Goal: Task Accomplishment & Management: Manage account settings

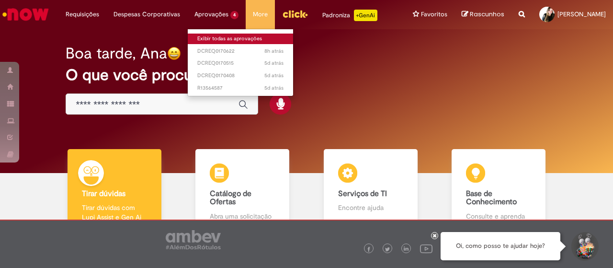
click at [204, 34] on link "Exibir todas as aprovações" at bounding box center [240, 39] width 105 height 11
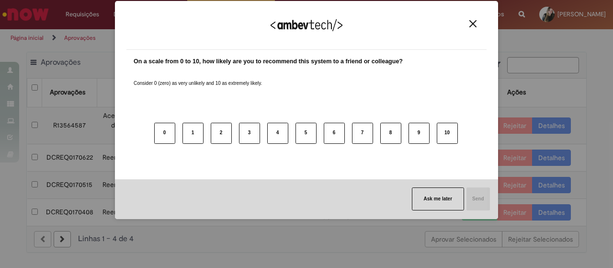
click at [478, 21] on button "Close" at bounding box center [473, 24] width 13 height 8
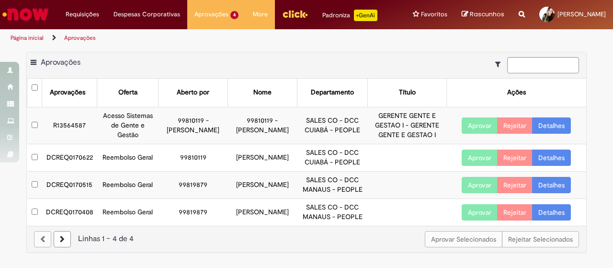
click at [61, 134] on td "R13564587" at bounding box center [69, 125] width 55 height 37
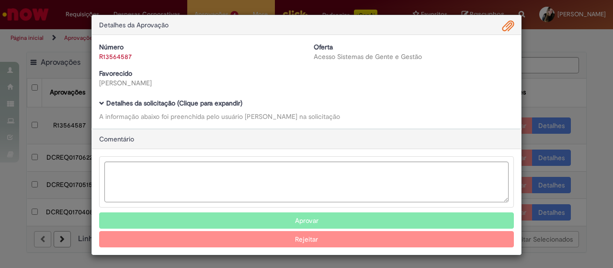
click at [147, 99] on b "Detalhes da solicitação (Clique para expandir)" at bounding box center [174, 103] width 136 height 9
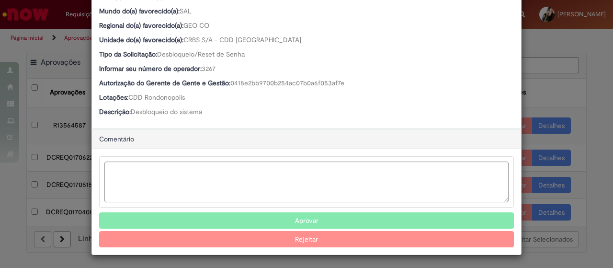
scroll to position [364, 0]
click at [305, 215] on button "Aprovar" at bounding box center [306, 221] width 415 height 16
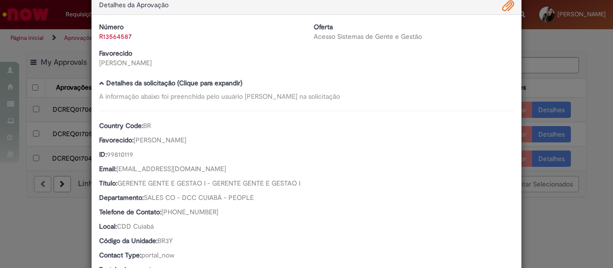
scroll to position [0, 0]
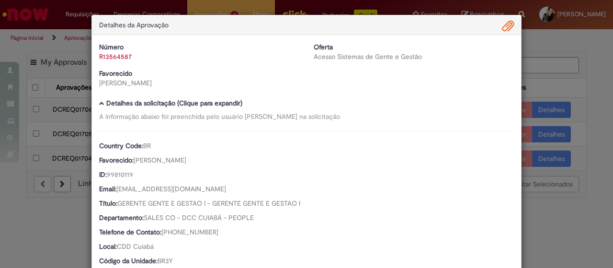
click at [573, 52] on div "Detalhes da Aprovação Número R13564587 Oferta Acesso Sistemas de Gente e Gestão…" at bounding box center [306, 134] width 613 height 268
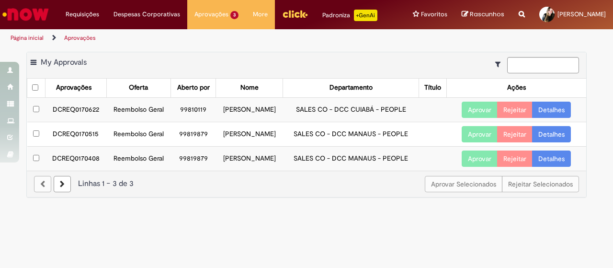
click at [67, 122] on td "DCREQ0170622" at bounding box center [75, 109] width 61 height 24
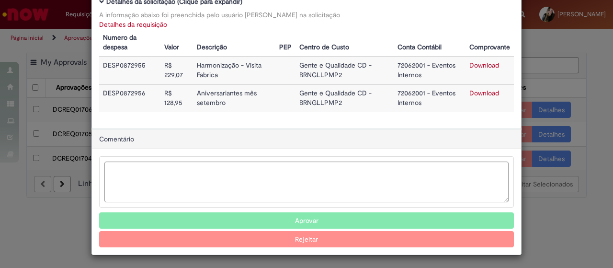
scroll to position [101, 0]
click at [300, 214] on button "Aprovar" at bounding box center [306, 221] width 415 height 16
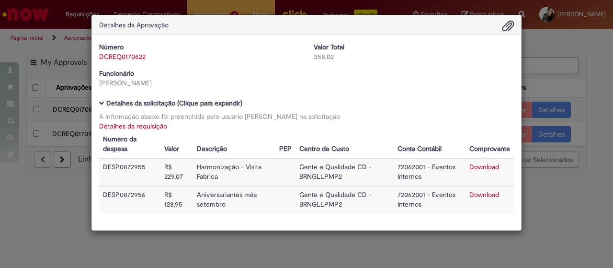
click at [606, 105] on div "Detalhes da Aprovação Número DCREQ0170622 Valor Total 358,02 Funcionário Jessic…" at bounding box center [306, 134] width 613 height 268
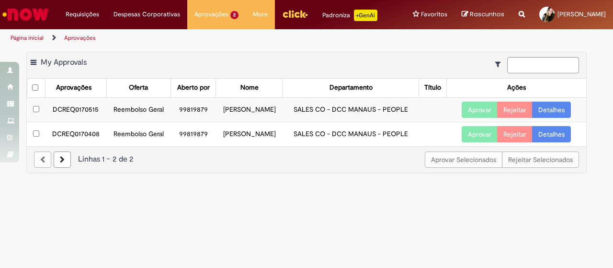
click at [72, 122] on td "DCREQ0170515" at bounding box center [75, 109] width 61 height 24
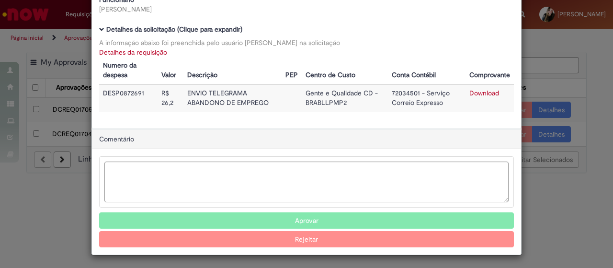
click at [315, 216] on button "Aprovar" at bounding box center [306, 220] width 415 height 16
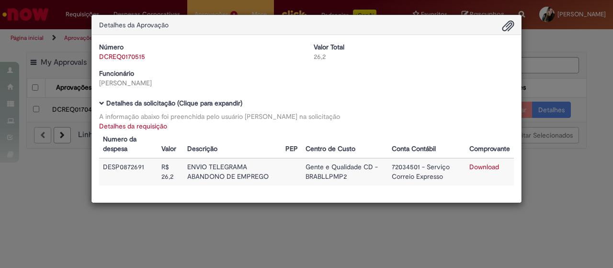
drag, startPoint x: 578, startPoint y: 189, endPoint x: 561, endPoint y: 185, distance: 17.1
click at [578, 189] on div "Detalhes da Aprovação Número DCREQ0170515 Valor Total 26,2 Funcionário Fernanda…" at bounding box center [306, 134] width 613 height 268
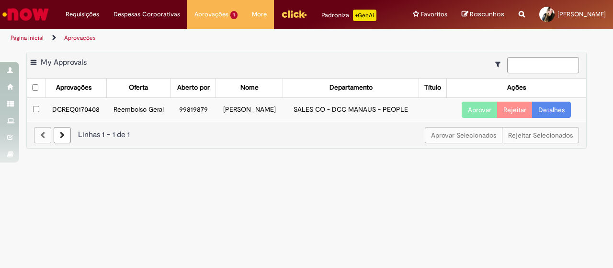
click at [64, 122] on td "DCREQ0170408" at bounding box center [75, 109] width 61 height 24
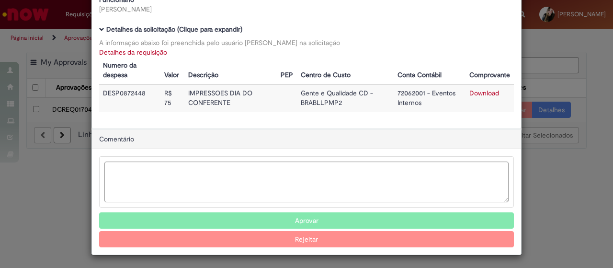
scroll to position [73, 0]
click at [299, 214] on button "Aprovar" at bounding box center [306, 221] width 415 height 16
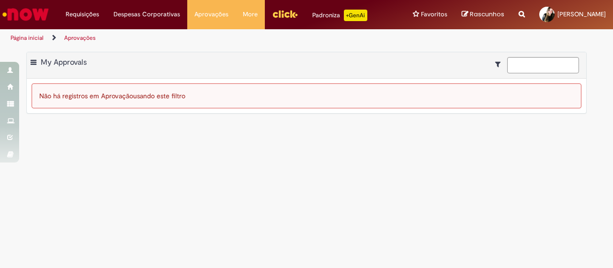
click at [323, 126] on main "Aprovações Exportar como PDF Exportar como Excel Exportar como CSV My Approvals…" at bounding box center [306, 157] width 613 height 221
click at [27, 15] on img "Ir para a Homepage" at bounding box center [25, 14] width 49 height 19
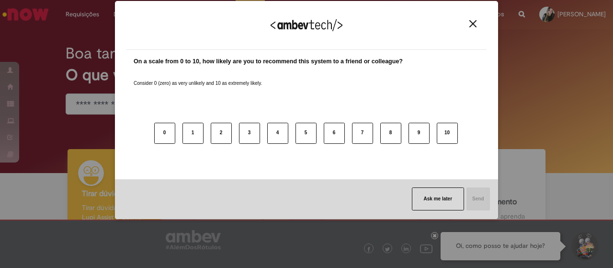
click at [477, 26] on button "Close" at bounding box center [473, 24] width 13 height 8
